Goal: Task Accomplishment & Management: Manage account settings

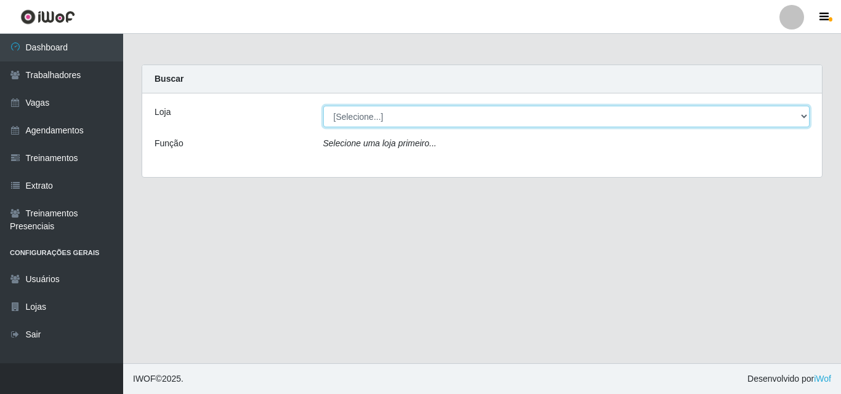
click at [395, 111] on select "[Selecione...] Chinatown Sushimi - [GEOGRAPHIC_DATA]" at bounding box center [566, 117] width 487 height 22
select select "357"
click at [323, 106] on select "[Selecione...] Chinatown Sushimi - Campina Grande" at bounding box center [566, 117] width 487 height 22
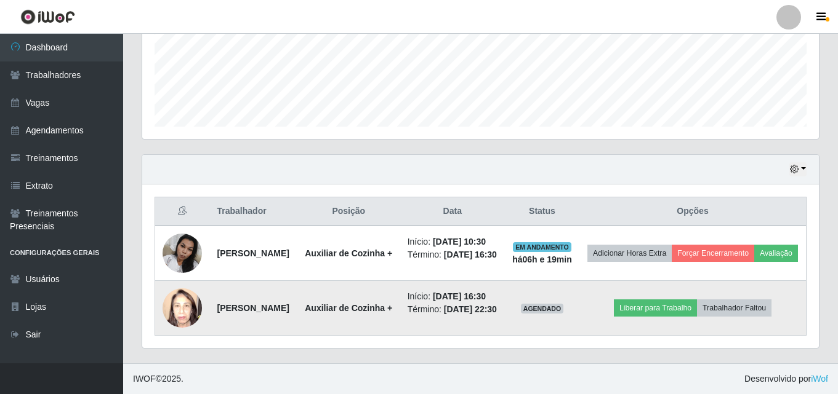
scroll to position [332, 0]
click at [181, 303] on img at bounding box center [181, 308] width 39 height 52
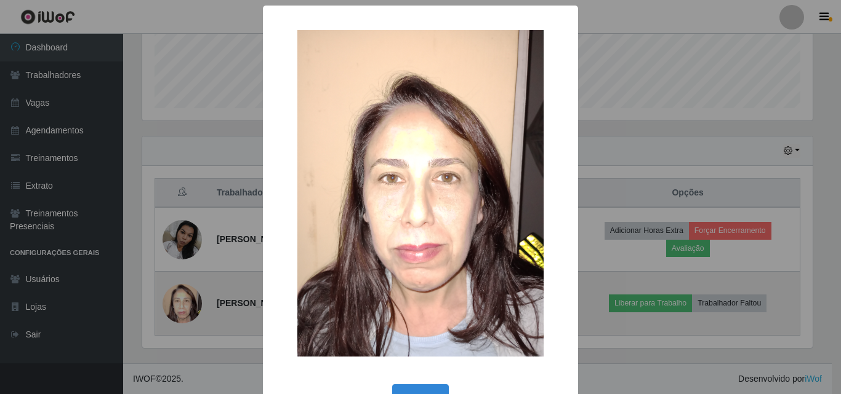
click at [181, 303] on div "× OK Cancel" at bounding box center [420, 197] width 841 height 394
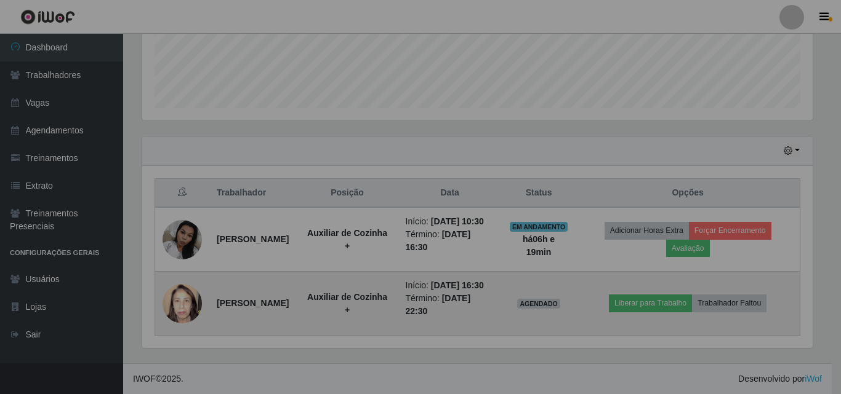
scroll to position [255, 676]
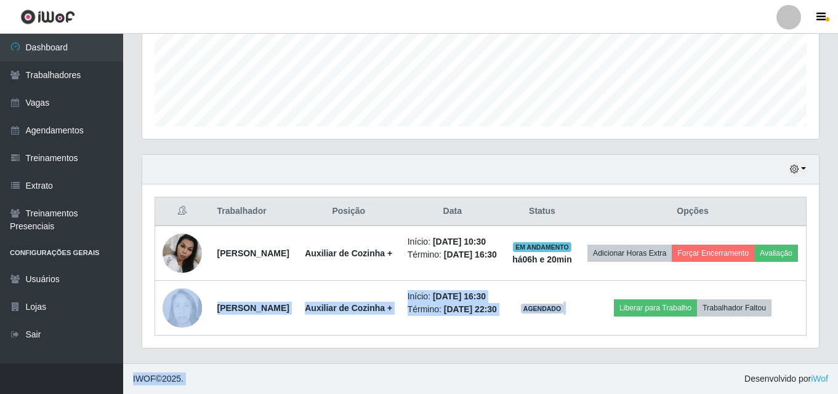
drag, startPoint x: 706, startPoint y: 378, endPoint x: 700, endPoint y: 386, distance: 9.7
click at [703, 386] on div "Perfil Alterar Senha Sair Dashboard Trabalhadores Vagas Agendamentos Treinament…" at bounding box center [419, 41] width 838 height 708
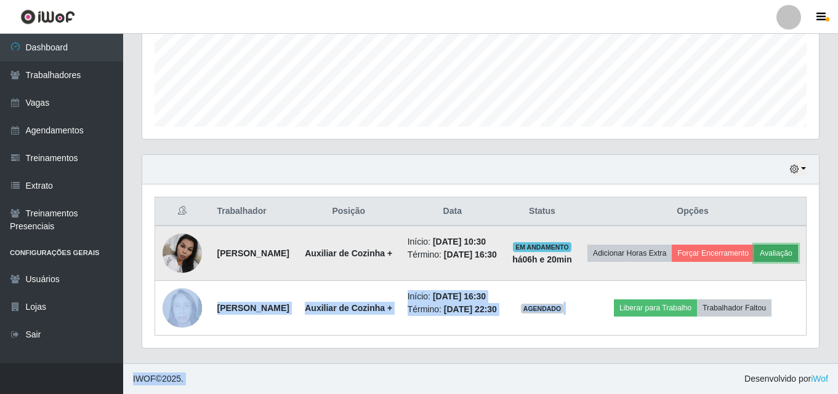
click at [754, 251] on button "Avaliação" at bounding box center [776, 253] width 44 height 17
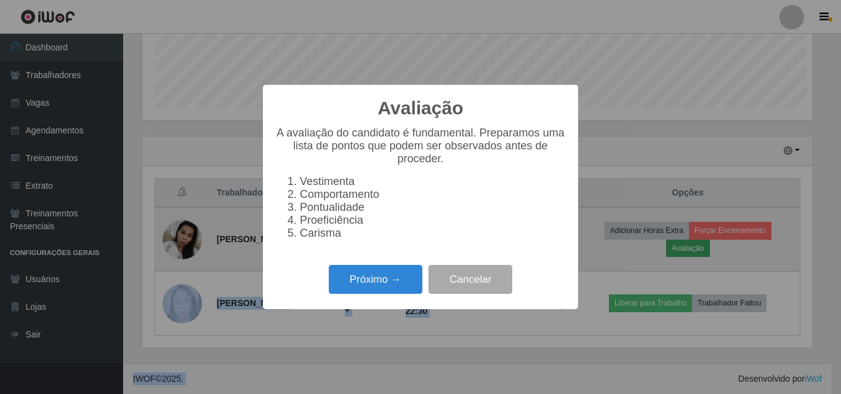
scroll to position [255, 670]
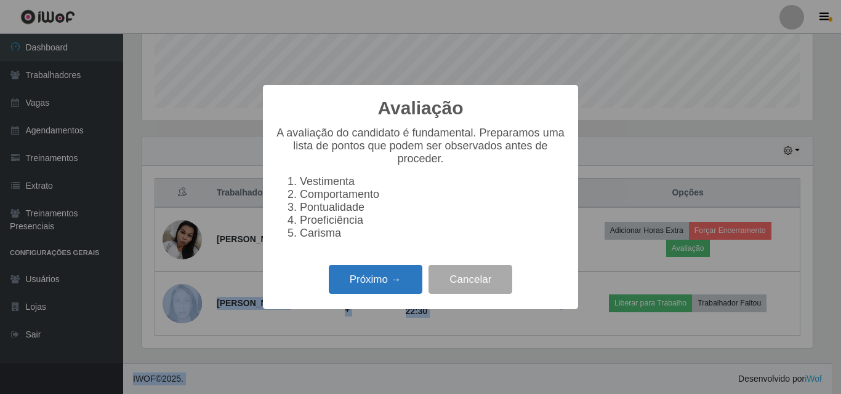
click at [392, 282] on button "Próximo →" at bounding box center [376, 279] width 94 height 29
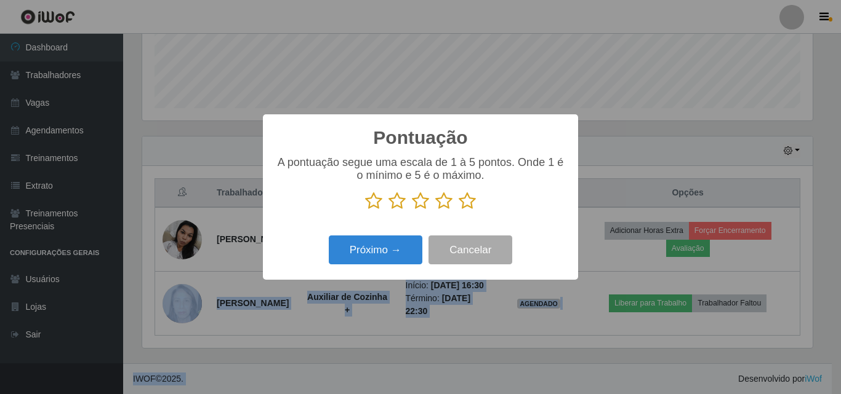
scroll to position [615122, 614708]
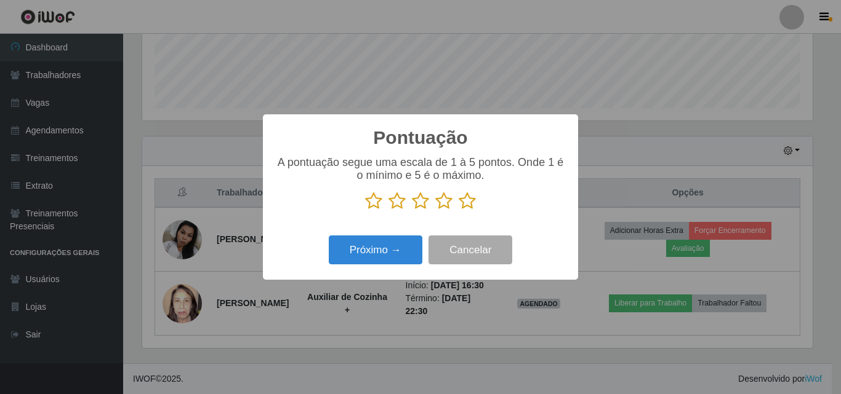
click at [463, 202] on icon at bounding box center [466, 201] width 17 height 18
click at [458, 210] on input "radio" at bounding box center [458, 210] width 0 height 0
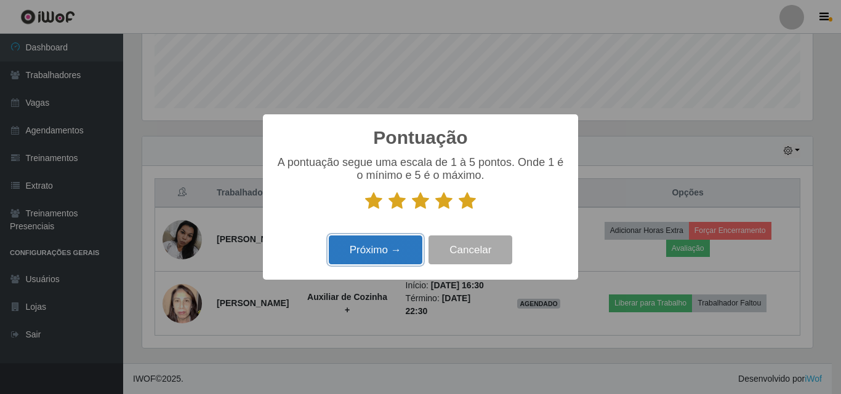
click at [364, 252] on button "Próximo →" at bounding box center [376, 250] width 94 height 29
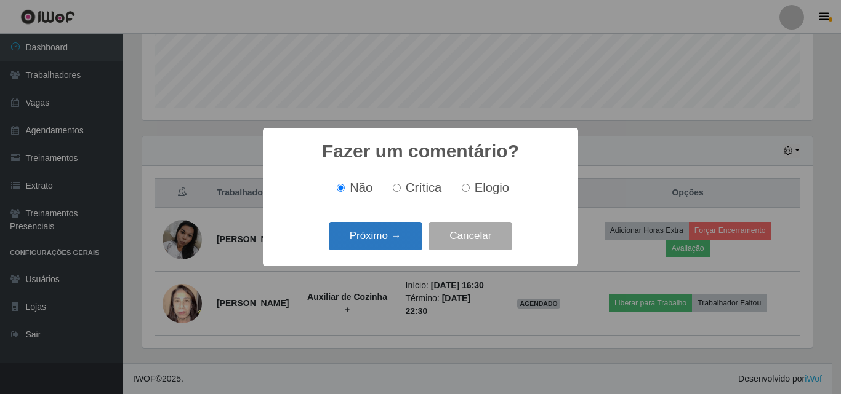
click at [388, 246] on button "Próximo →" at bounding box center [376, 236] width 94 height 29
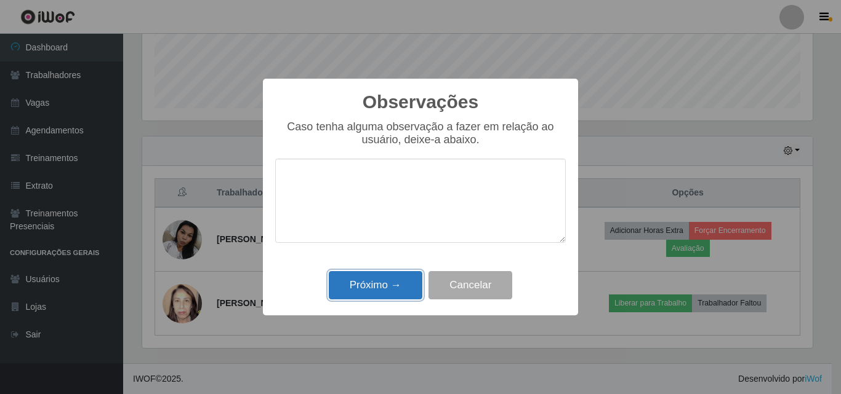
click at [390, 292] on button "Próximo →" at bounding box center [376, 285] width 94 height 29
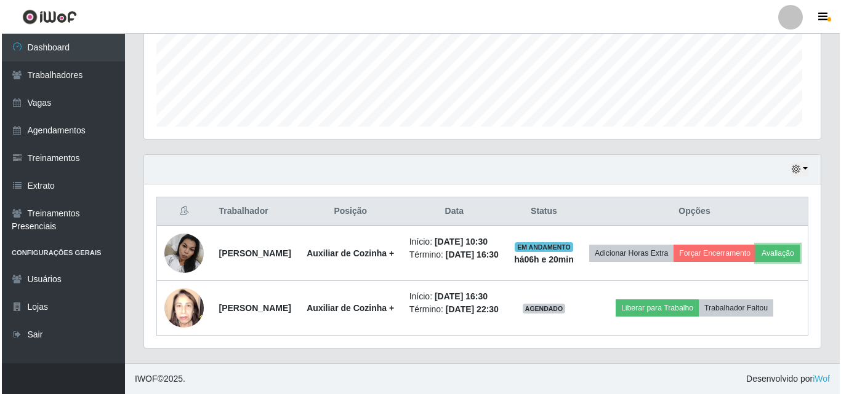
scroll to position [255, 676]
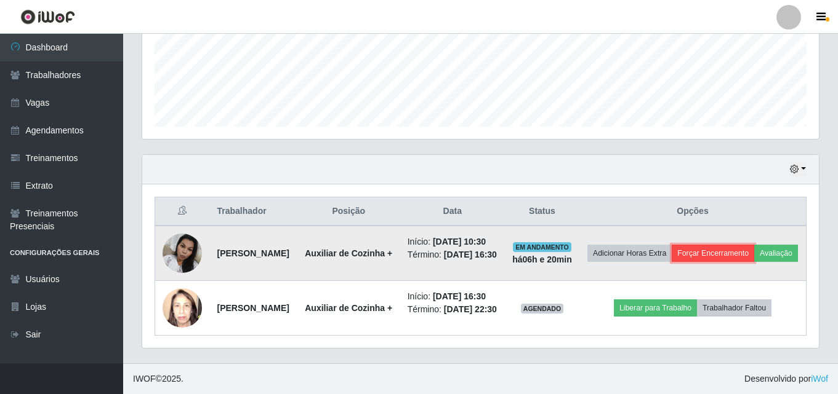
click at [724, 245] on button "Forçar Encerramento" at bounding box center [712, 253] width 82 height 17
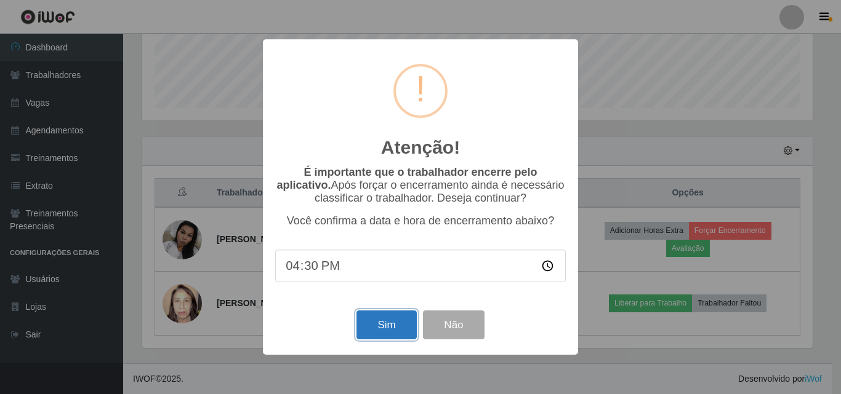
click at [404, 327] on button "Sim" at bounding box center [386, 325] width 60 height 29
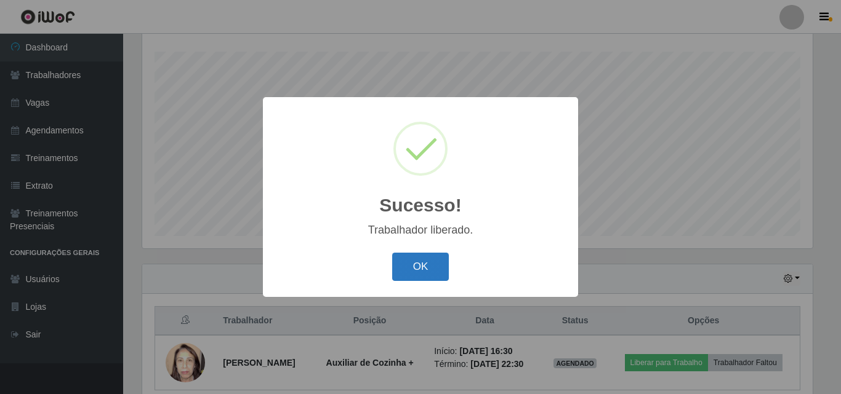
click at [415, 262] on button "OK" at bounding box center [420, 267] width 57 height 29
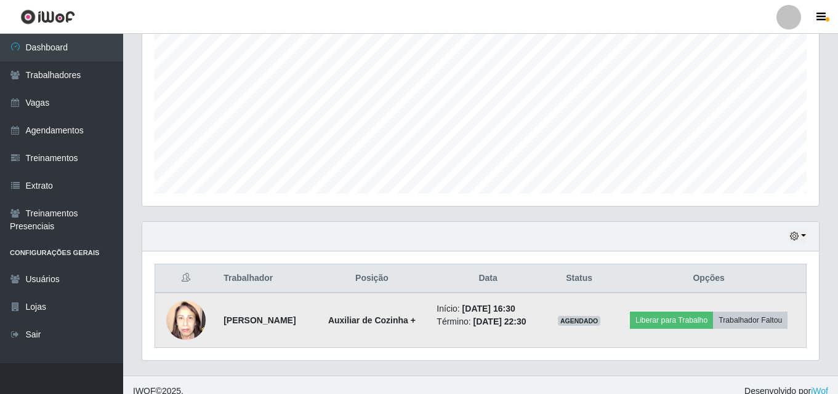
scroll to position [258, 0]
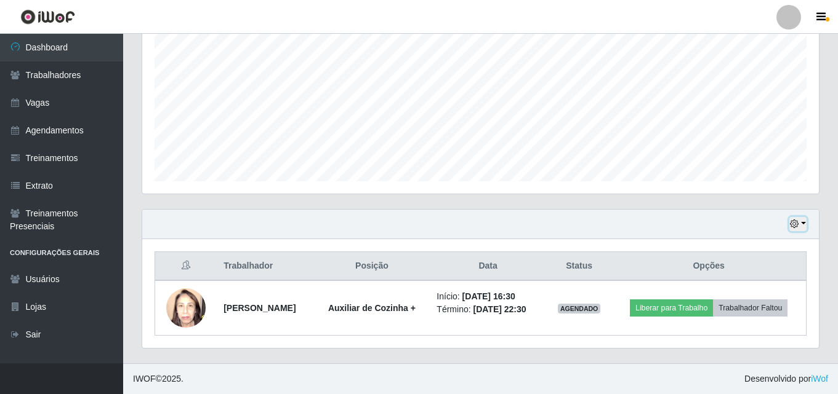
click at [803, 227] on button "button" at bounding box center [797, 224] width 17 height 14
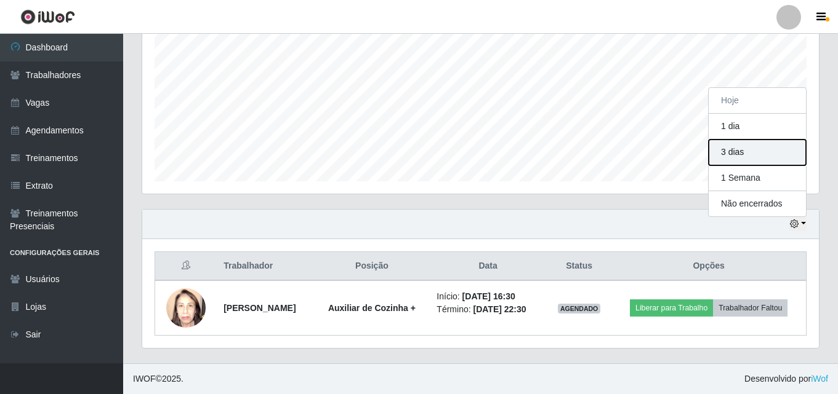
click at [719, 149] on button "3 dias" at bounding box center [756, 153] width 97 height 26
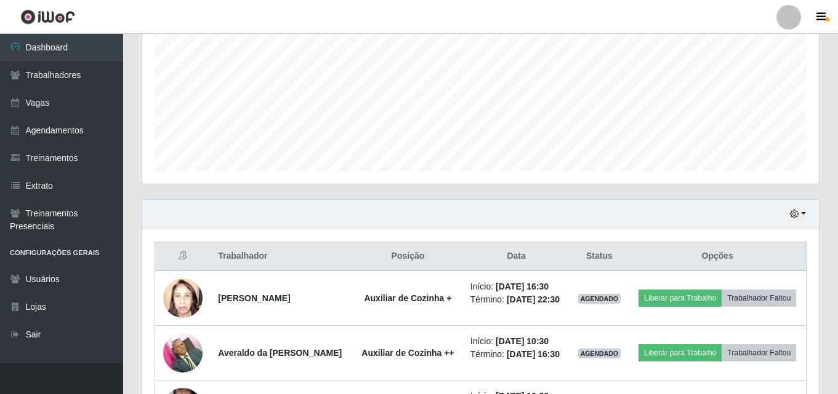
scroll to position [460, 0]
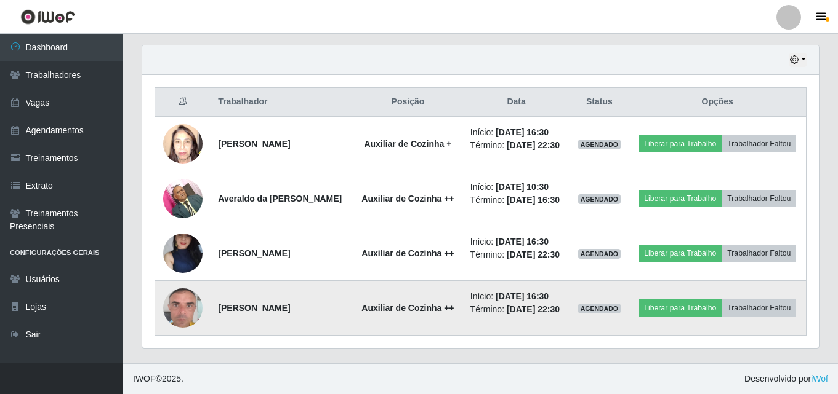
click at [178, 294] on img at bounding box center [182, 308] width 39 height 70
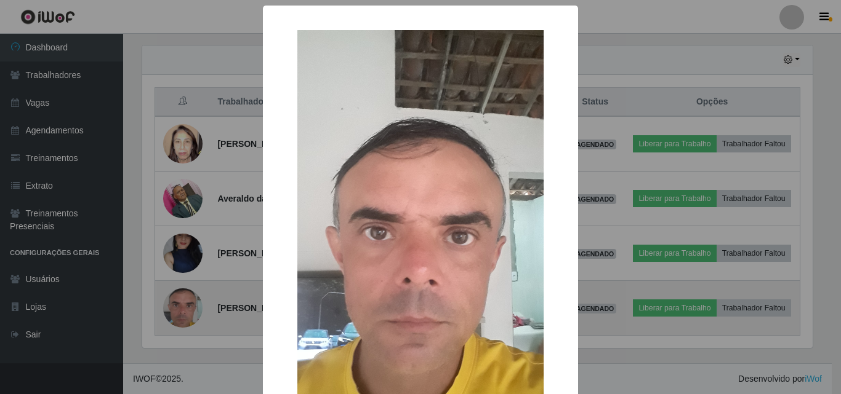
click at [177, 294] on div "× OK Cancel" at bounding box center [420, 197] width 841 height 394
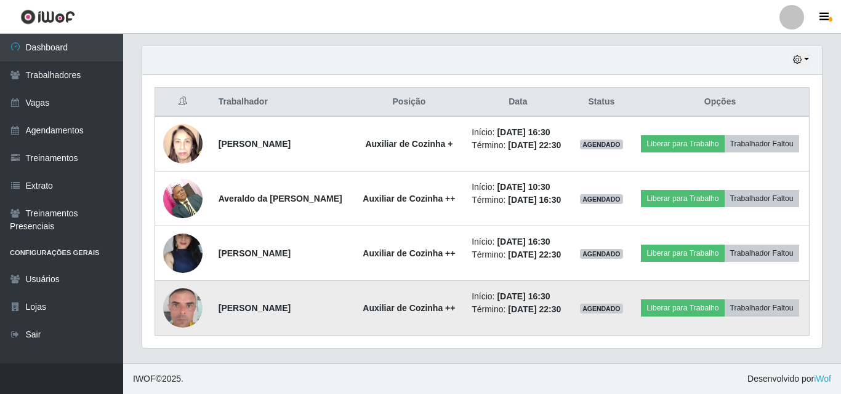
scroll to position [255, 676]
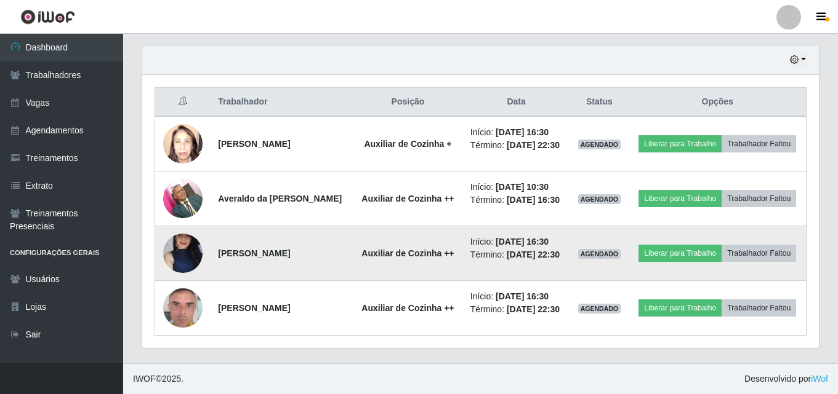
click at [176, 246] on img at bounding box center [182, 253] width 39 height 87
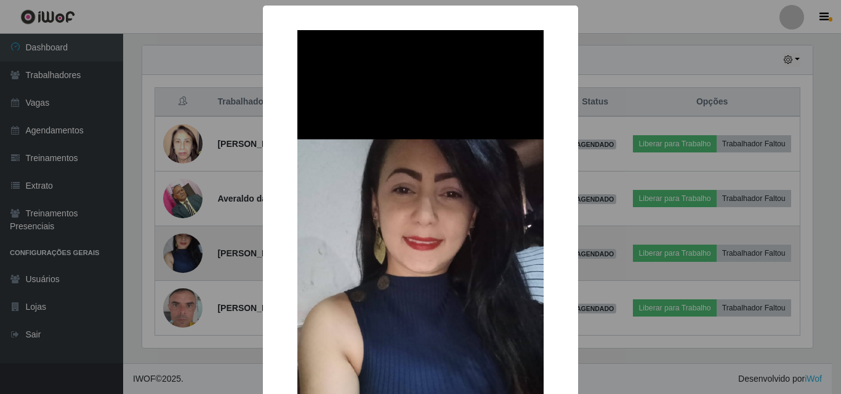
click at [176, 246] on div "× OK Cancel" at bounding box center [420, 197] width 841 height 394
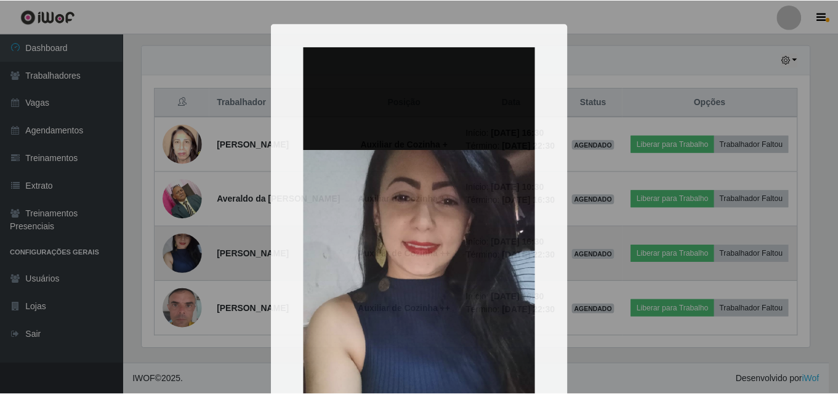
scroll to position [255, 676]
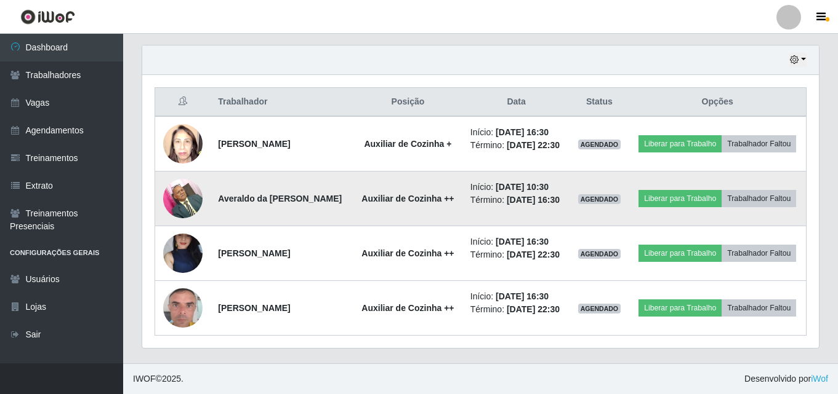
click at [182, 186] on img at bounding box center [182, 198] width 39 height 52
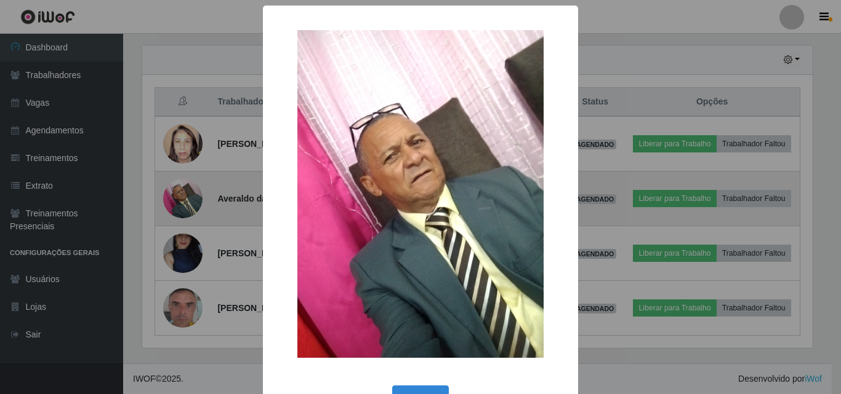
click at [182, 186] on div "× OK Cancel" at bounding box center [420, 197] width 841 height 394
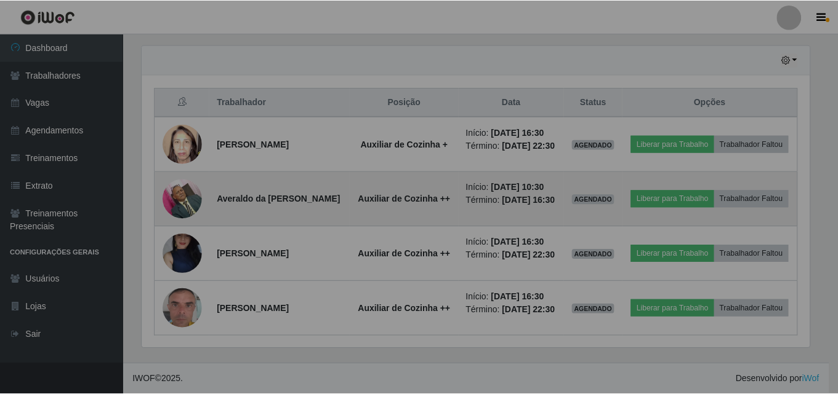
scroll to position [255, 676]
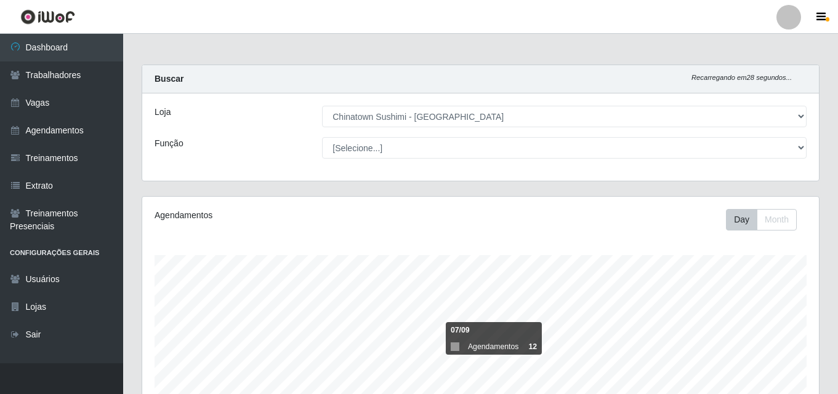
select select "357"
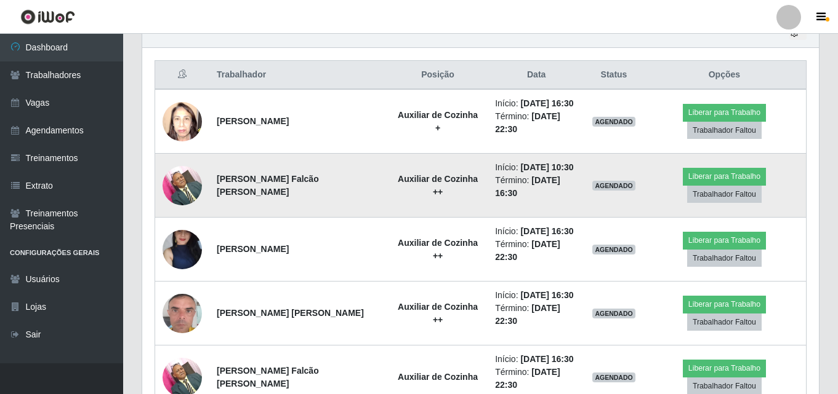
scroll to position [255, 676]
